Goal: Ask a question

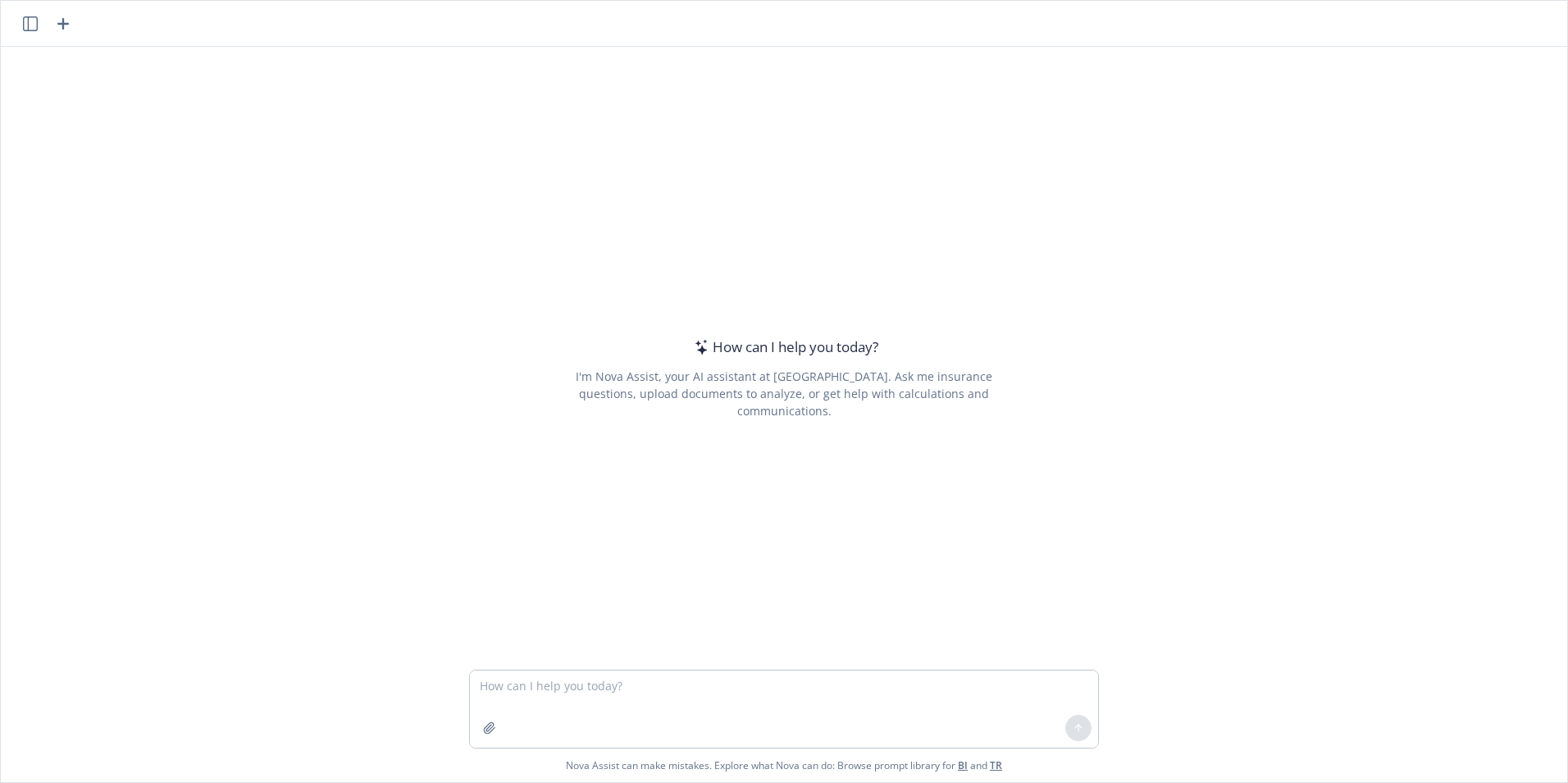
click at [553, 694] on textarea at bounding box center [784, 709] width 628 height 77
type textarea "W"
type textarea "I'm a 401k advisor. What recent lawsuits are there regarding the use of managed…"
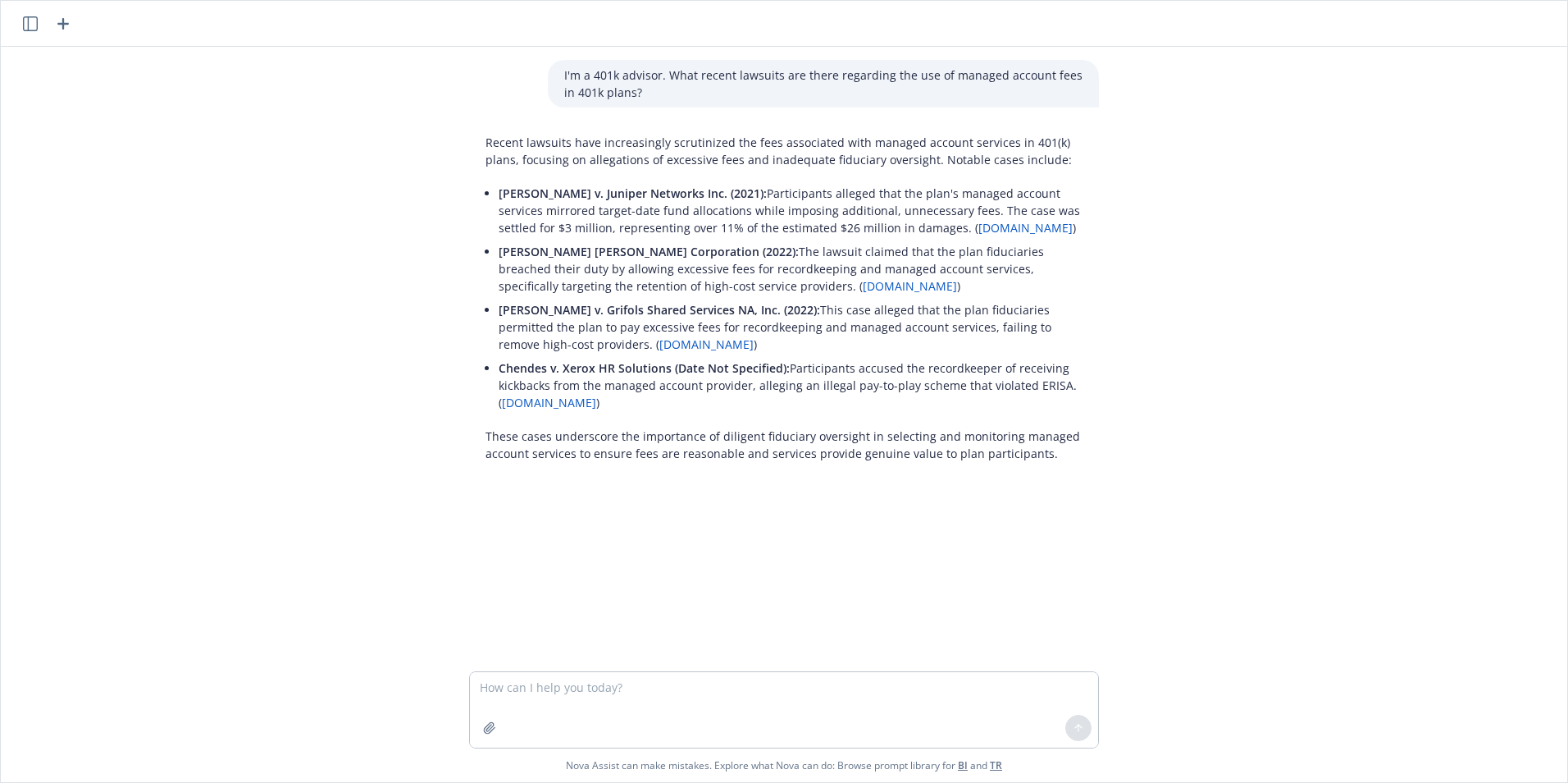
click at [1464, 193] on div "I'm a 401k advisor. What recent lawsuits are there regarding the use of managed…" at bounding box center [784, 359] width 1567 height 625
click at [498, 226] on p "[PERSON_NAME] v. Juniper Networks Inc. (2021): Participants alleged that the pl…" at bounding box center [790, 210] width 584 height 52
click at [485, 135] on p "Recent lawsuits have increasingly scrutinized the fees associated with managed …" at bounding box center [784, 151] width 597 height 35
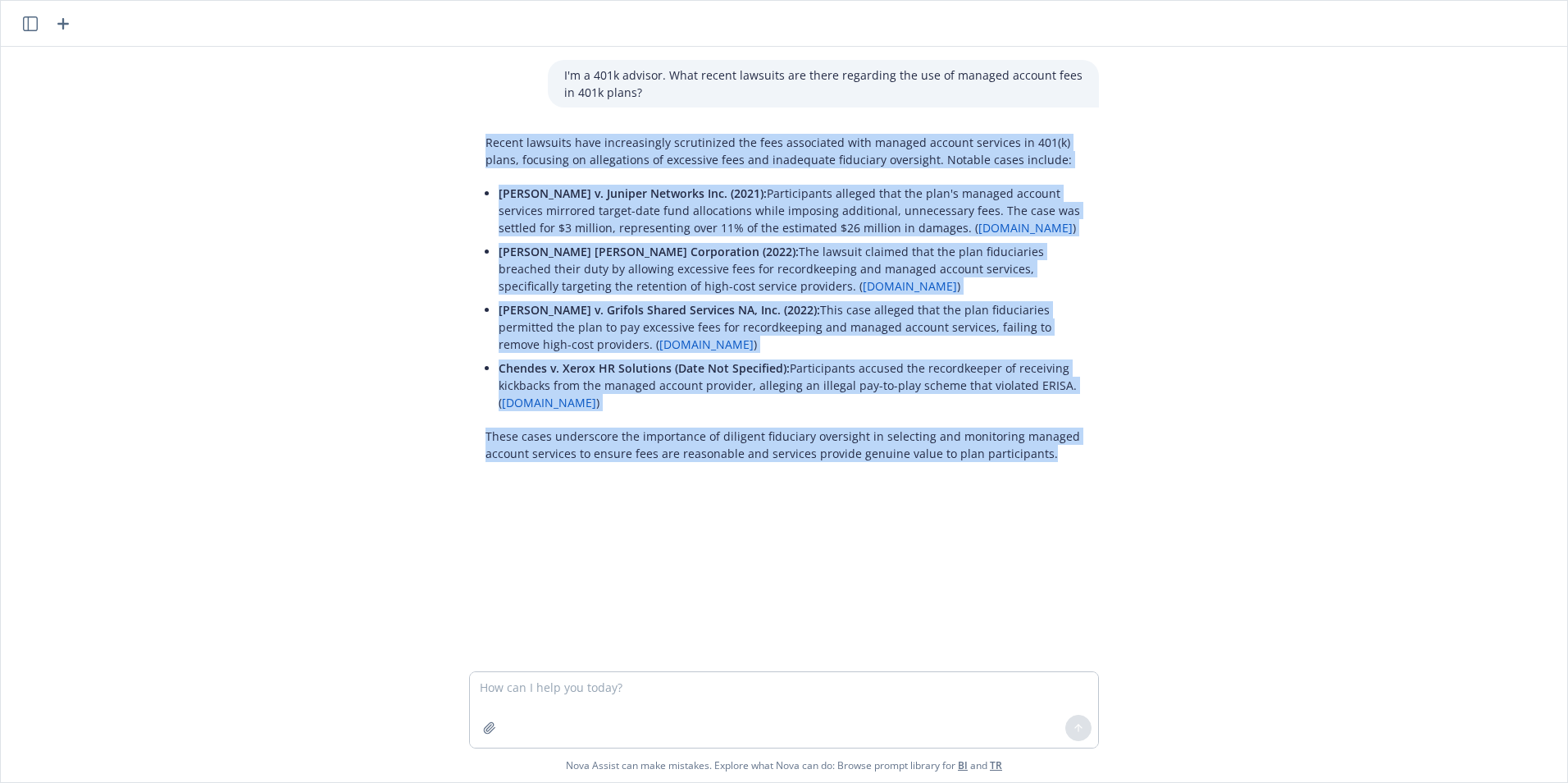
drag, startPoint x: 480, startPoint y: 141, endPoint x: 1057, endPoint y: 460, distance: 659.3
click at [1057, 460] on div "Recent lawsuits have increasingly scrutinized the fees associated with managed …" at bounding box center [784, 297] width 630 height 341
copy div "Recent lawsuits have increasingly scrutinized the fees associated with managed …"
